Goal: Task Accomplishment & Management: Complete application form

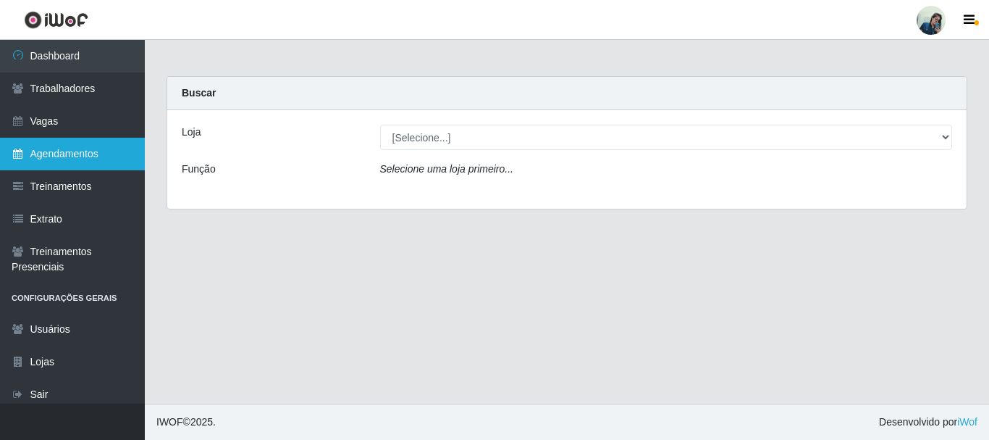
click at [95, 143] on link "Agendamentos" at bounding box center [72, 154] width 145 height 33
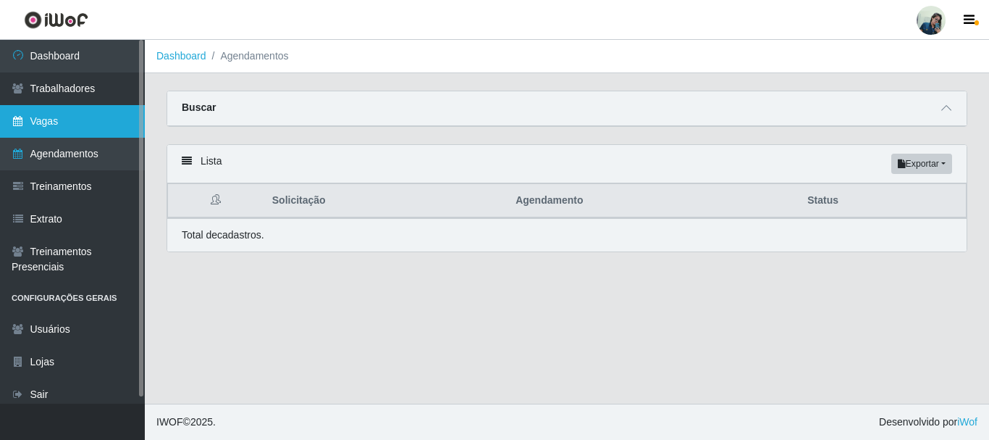
click at [71, 112] on link "Vagas" at bounding box center [72, 121] width 145 height 33
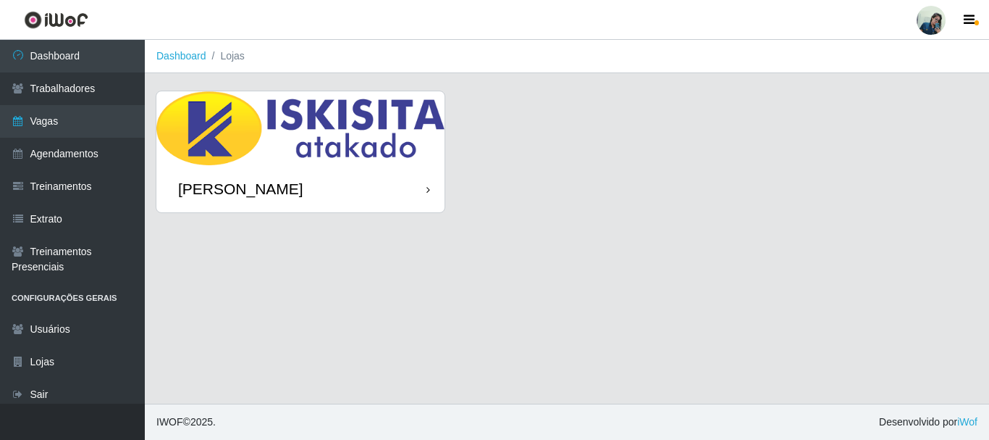
click at [240, 165] on div "[PERSON_NAME]" at bounding box center [300, 188] width 288 height 47
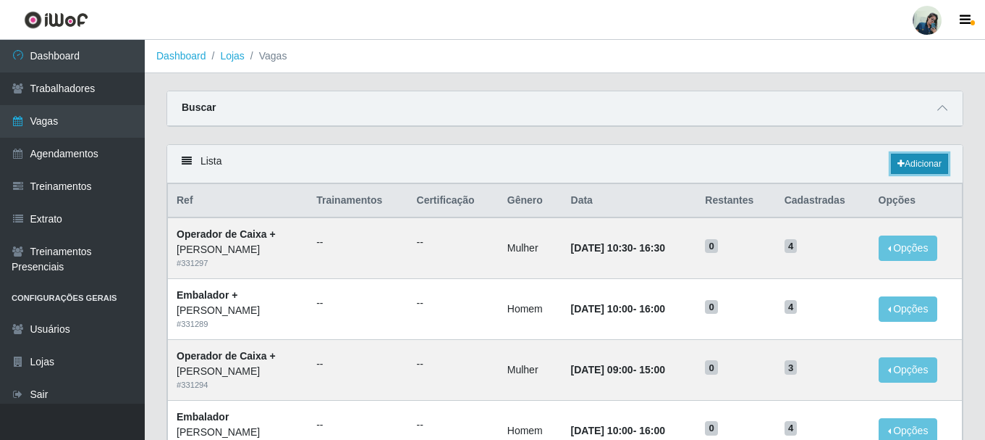
click at [919, 160] on link "Adicionar" at bounding box center [919, 164] width 57 height 20
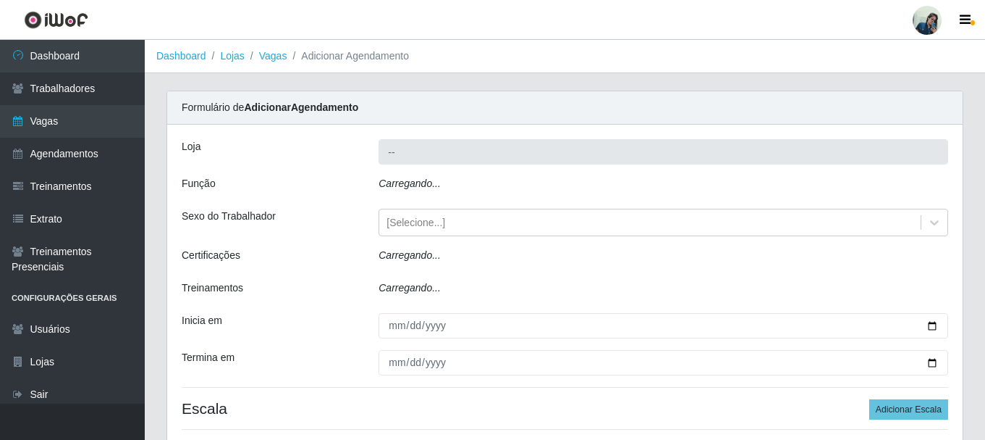
type input "[PERSON_NAME]"
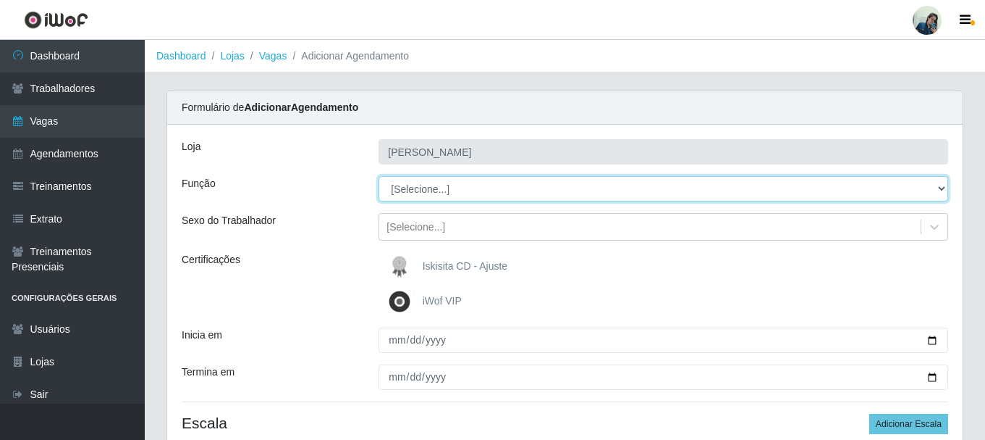
click at [404, 192] on select "[Selecione...] Auxiliar de Estacionamento Auxiliar de Estacionamento + Auxiliar…" at bounding box center [664, 188] width 570 height 25
select select "72"
click at [379, 176] on select "[Selecione...] Auxiliar de Estacionamento Auxiliar de Estacionamento + Auxiliar…" at bounding box center [664, 188] width 570 height 25
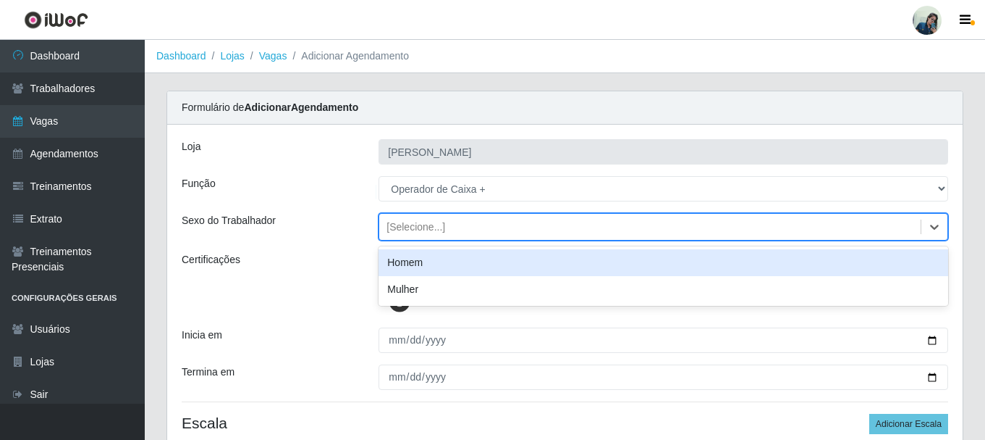
click at [401, 225] on div "[Selecione...]" at bounding box center [416, 226] width 59 height 15
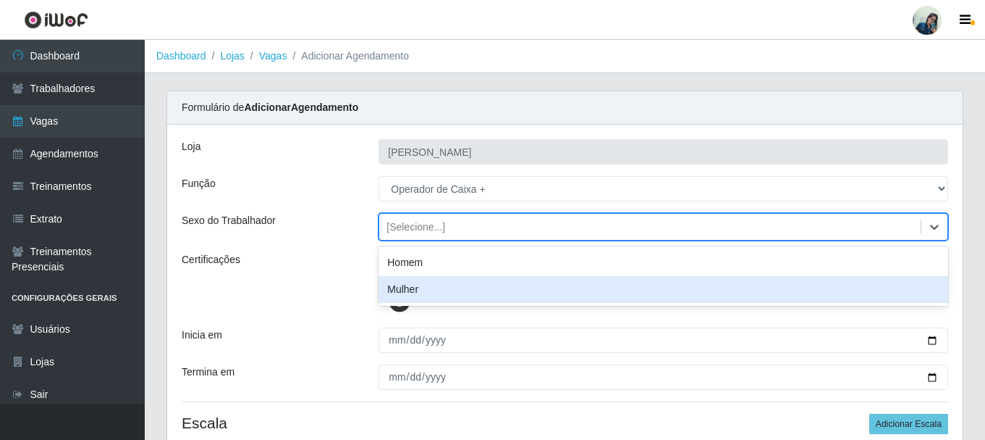
drag, startPoint x: 394, startPoint y: 293, endPoint x: 422, endPoint y: 287, distance: 28.7
click at [395, 290] on div "Mulher" at bounding box center [664, 289] width 570 height 27
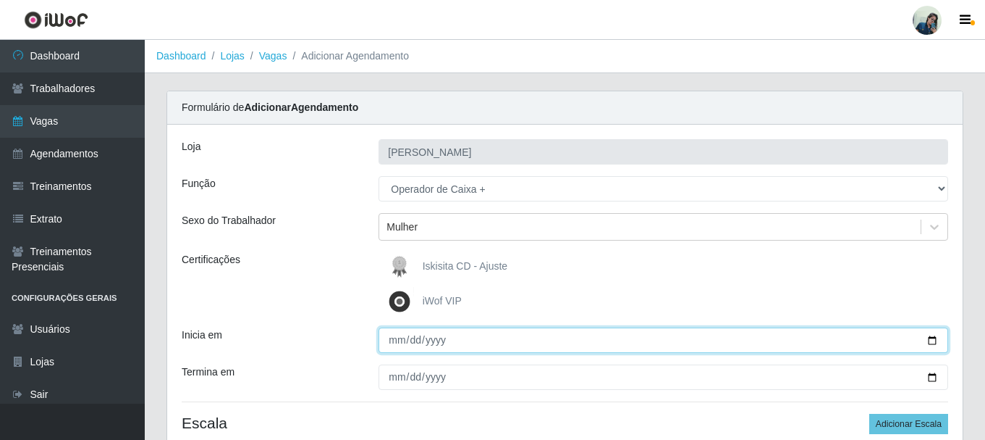
click at [415, 336] on input "Inicia em" at bounding box center [664, 339] width 570 height 25
click at [392, 335] on input "Inicia em" at bounding box center [664, 339] width 570 height 25
type input "[DATE]"
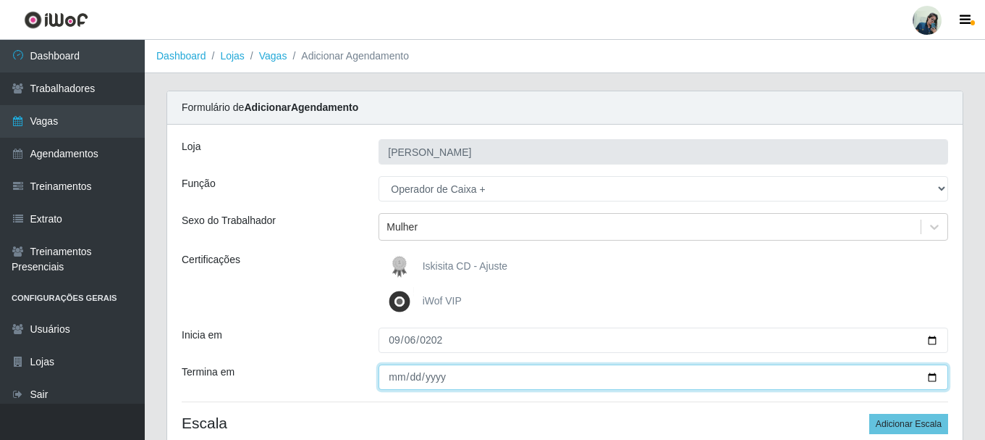
click at [395, 377] on input "Termina em" at bounding box center [664, 376] width 570 height 25
click at [411, 379] on input "Termina em" at bounding box center [664, 376] width 570 height 25
type input "[DATE]"
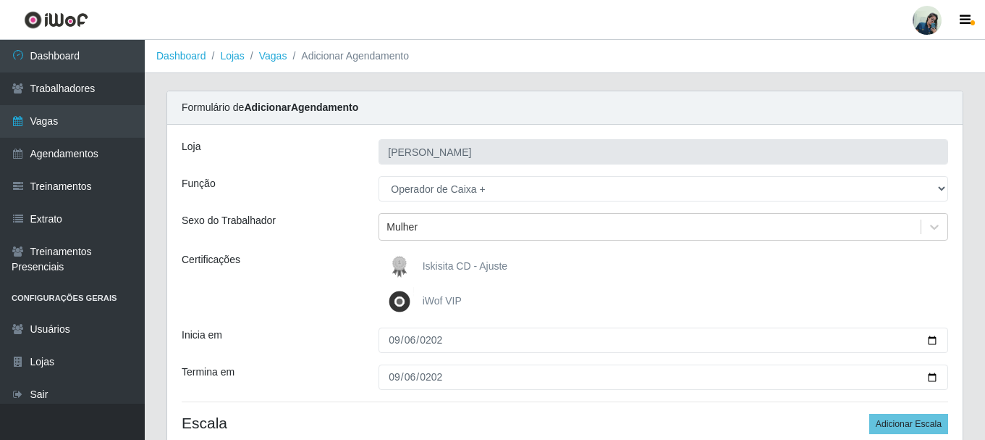
click at [358, 346] on div "Inicia em" at bounding box center [269, 339] width 197 height 25
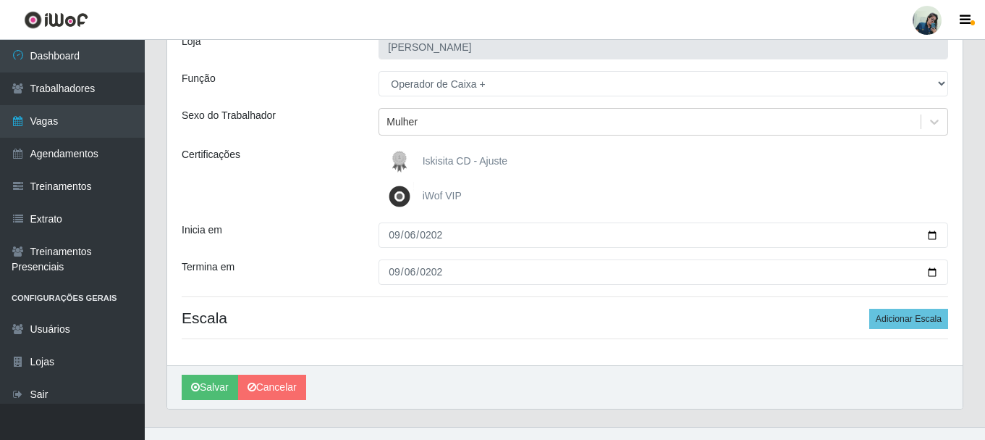
scroll to position [128, 0]
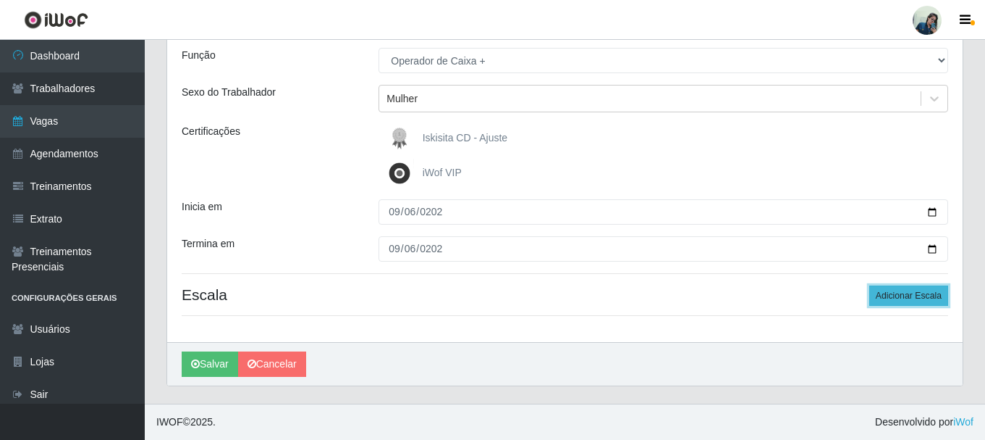
click at [915, 297] on button "Adicionar Escala" at bounding box center [909, 295] width 79 height 20
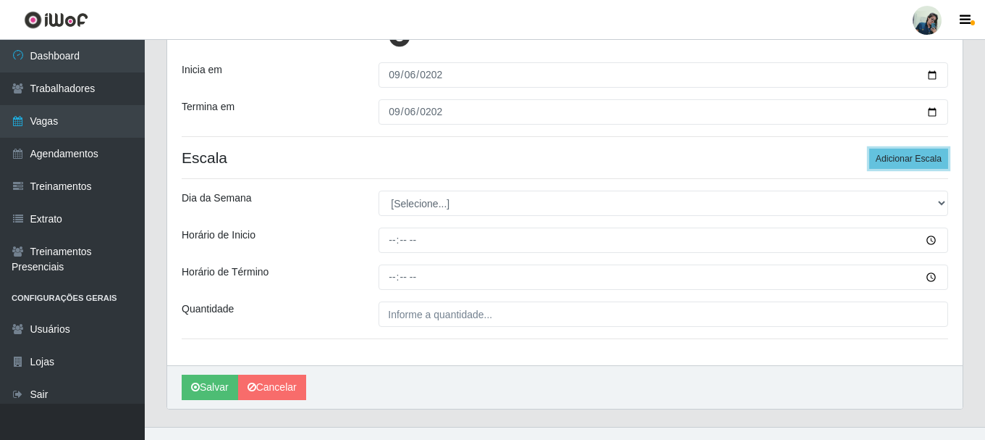
scroll to position [273, 0]
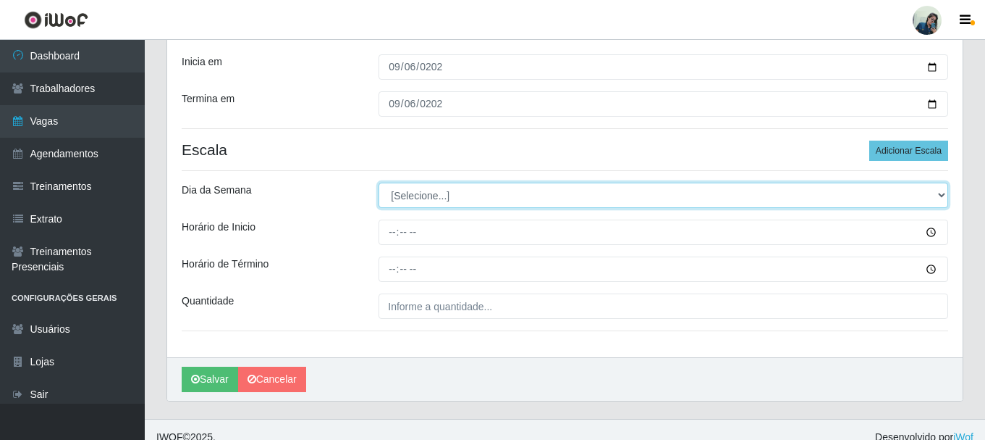
click at [404, 206] on select "[Selecione...] Segunda Terça Quarta Quinta Sexta Sábado Domingo" at bounding box center [664, 194] width 570 height 25
select select "6"
click at [379, 182] on select "[Selecione...] Segunda Terça Quarta Quinta Sexta Sábado Domingo" at bounding box center [664, 194] width 570 height 25
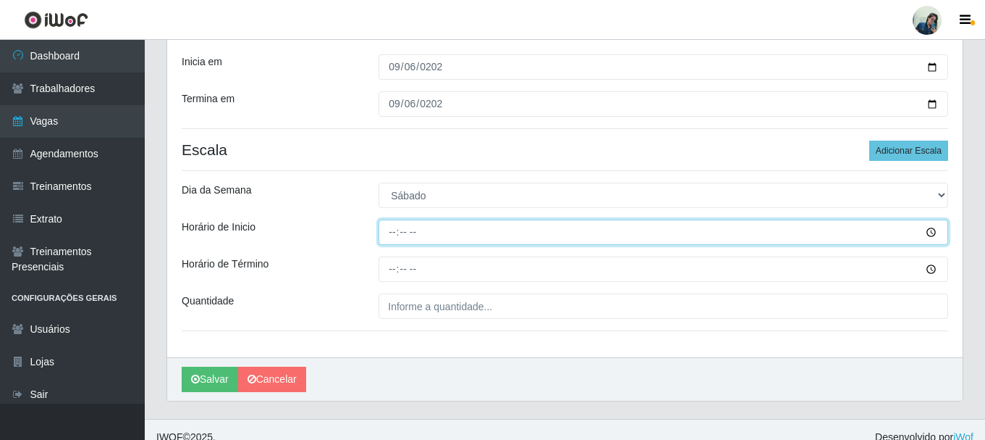
click at [392, 231] on input "Horário de Inicio" at bounding box center [664, 231] width 570 height 25
type input "10:30"
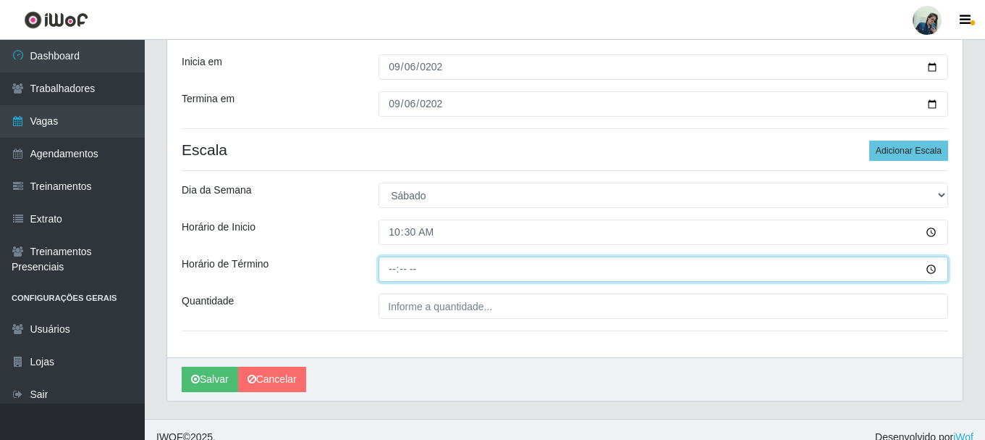
click at [396, 273] on input "Horário de Término" at bounding box center [664, 268] width 570 height 25
type input "16:30"
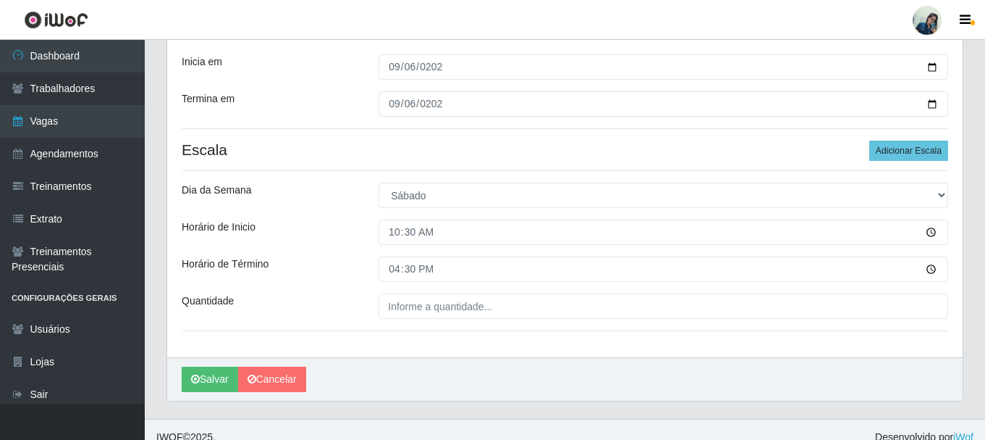
click at [278, 216] on div "[PERSON_NAME] Função [Selecione...] Auxiliar de Estacionamento Auxiliar de Esta…" at bounding box center [565, 104] width 796 height 505
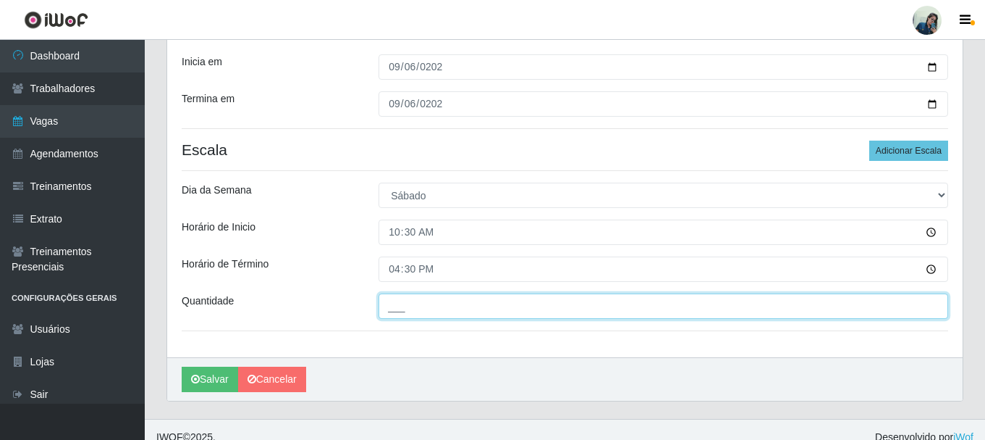
click at [395, 305] on input "___" at bounding box center [664, 305] width 570 height 25
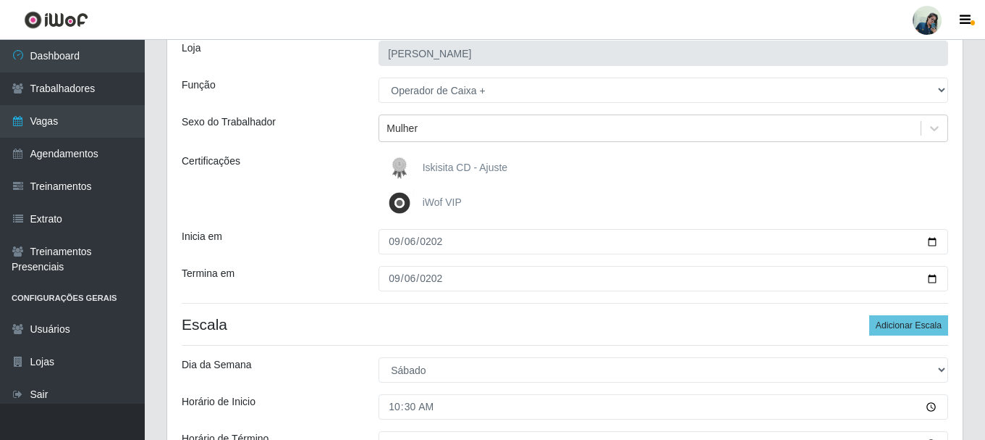
scroll to position [288, 0]
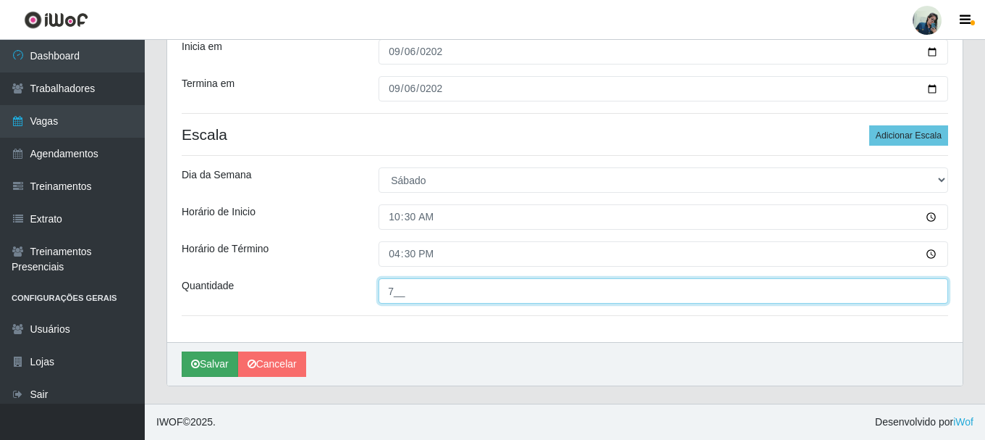
type input "7__"
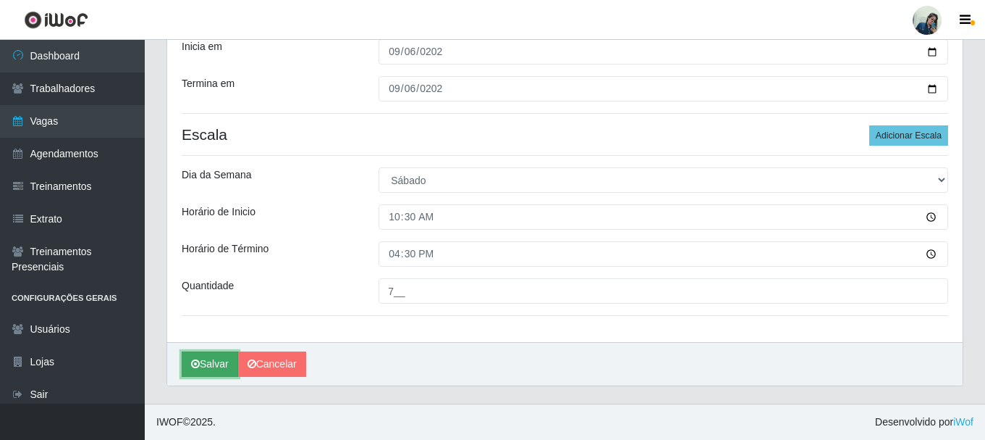
click at [206, 355] on button "Salvar" at bounding box center [210, 363] width 56 height 25
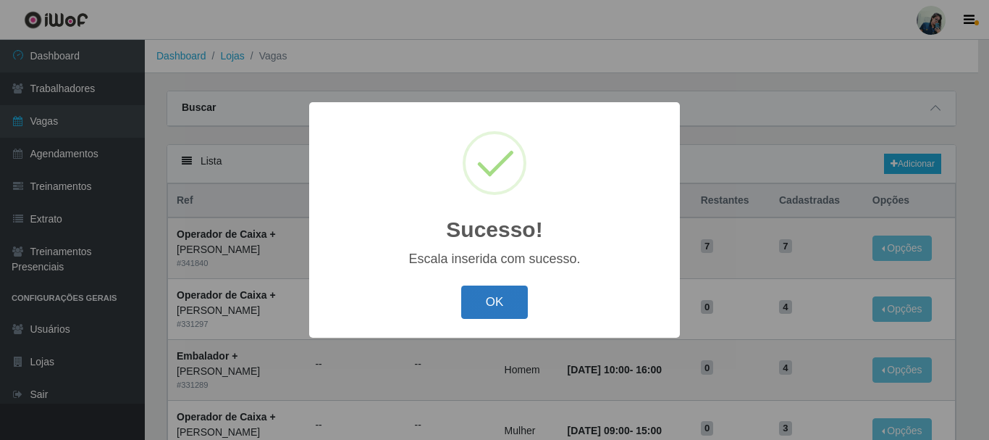
click at [492, 314] on button "OK" at bounding box center [494, 302] width 67 height 34
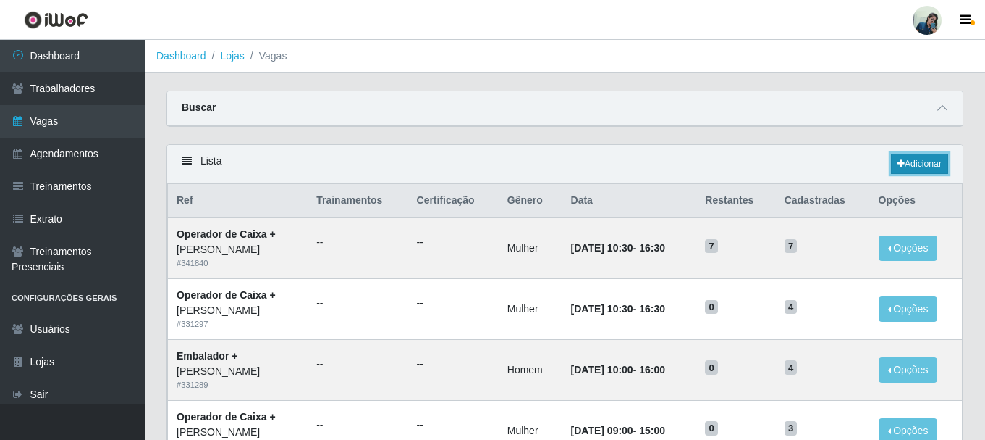
click at [932, 157] on link "Adicionar" at bounding box center [919, 164] width 57 height 20
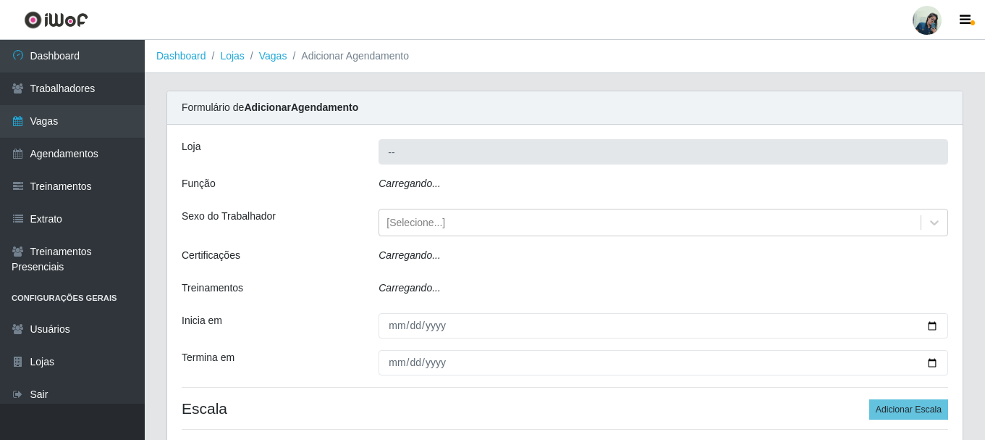
type input "[PERSON_NAME]"
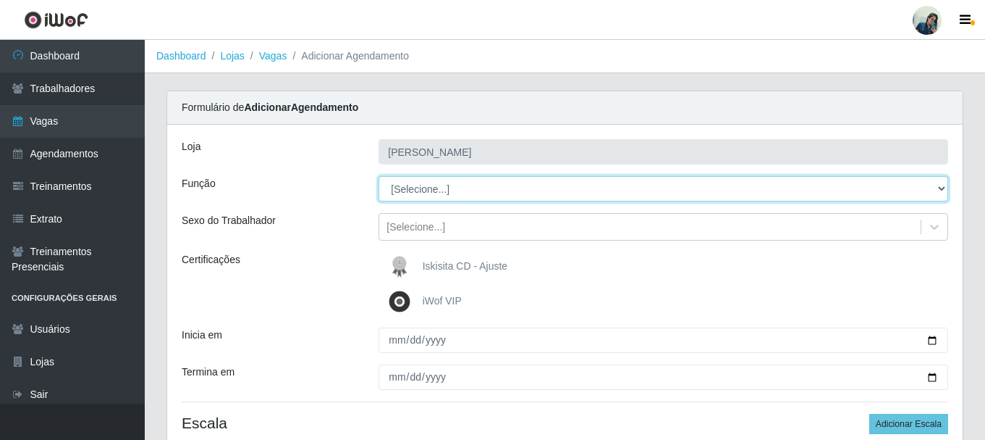
click at [430, 185] on select "[Selecione...] Auxiliar de Estacionamento Auxiliar de Estacionamento + Auxiliar…" at bounding box center [664, 188] width 570 height 25
select select "70"
click at [379, 176] on select "[Selecione...] Auxiliar de Estacionamento Auxiliar de Estacionamento + Auxiliar…" at bounding box center [664, 188] width 570 height 25
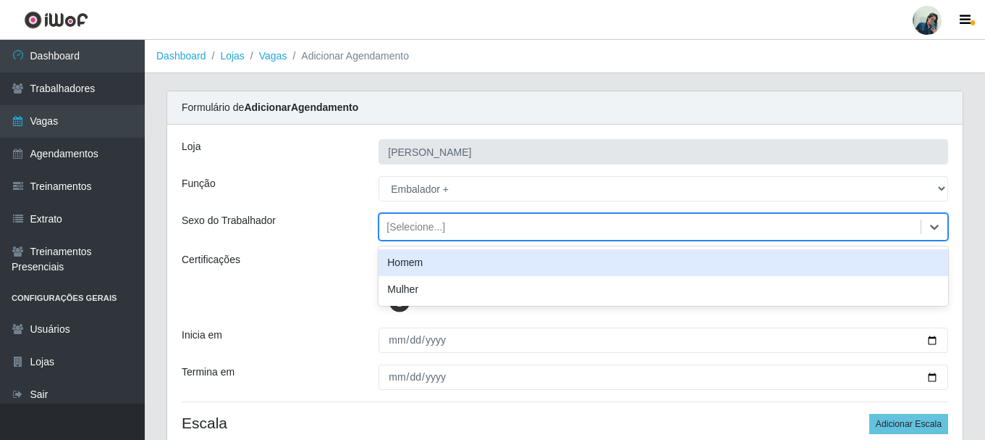
click at [429, 236] on div "[Selecione...]" at bounding box center [650, 227] width 542 height 24
click at [403, 264] on div "Homem" at bounding box center [664, 262] width 570 height 27
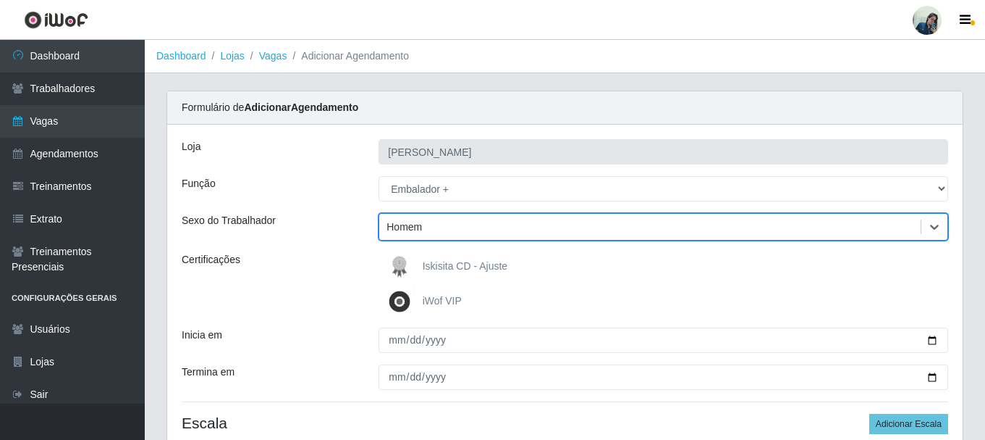
click at [339, 238] on div "Sexo do Trabalhador" at bounding box center [269, 227] width 197 height 28
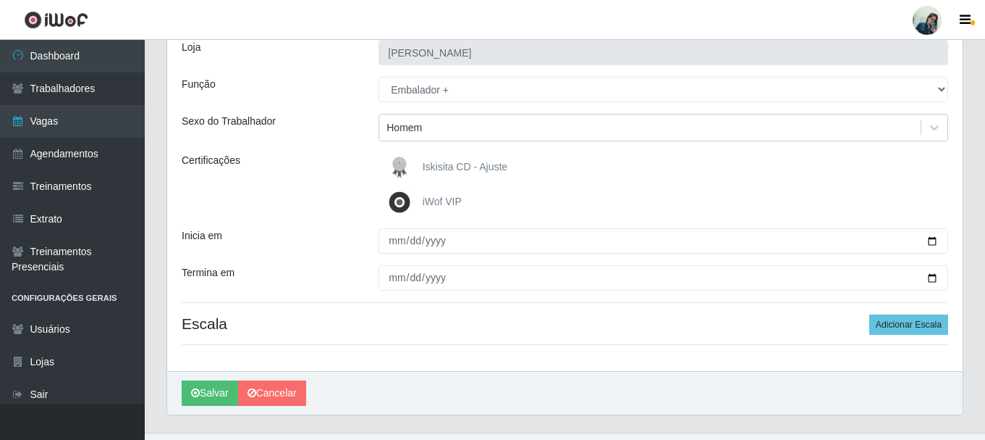
scroll to position [128, 0]
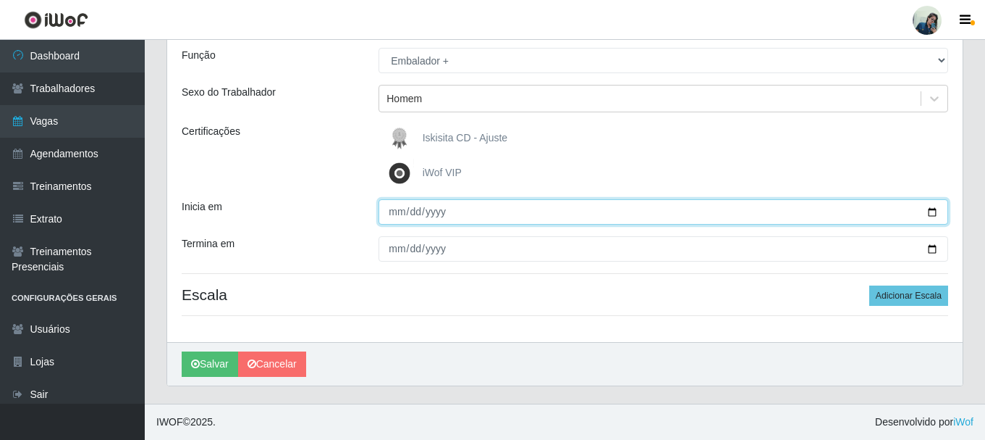
click at [395, 211] on input "Inicia em" at bounding box center [664, 211] width 570 height 25
